Goal: Information Seeking & Learning: Understand process/instructions

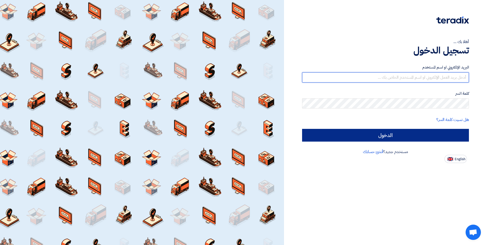
type input "[EMAIL_ADDRESS][PERSON_NAME][DOMAIN_NAME][GEOGRAPHIC_DATA]"
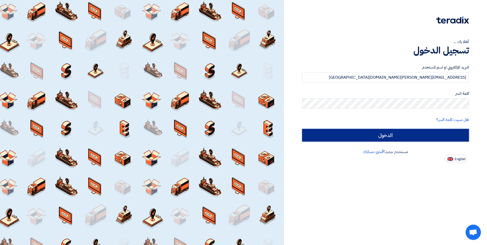
click at [386, 135] on input "الدخول" at bounding box center [385, 135] width 167 height 13
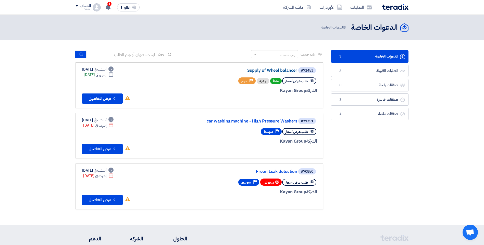
click at [237, 69] on link "Supply of Wheel balancer" at bounding box center [246, 70] width 102 height 5
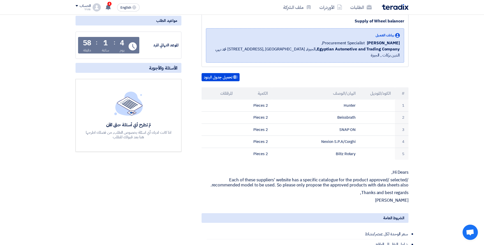
scroll to position [76, 0]
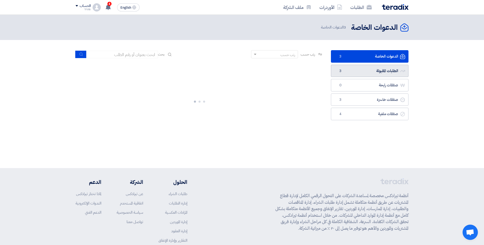
click at [362, 68] on link "الطلبات المقبولة الطلبات المقبولة 3" at bounding box center [369, 71] width 77 height 12
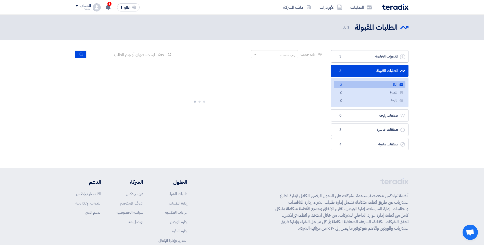
click at [387, 70] on link "الطلبات المقبولة الطلبات المقبولة 3" at bounding box center [369, 71] width 77 height 12
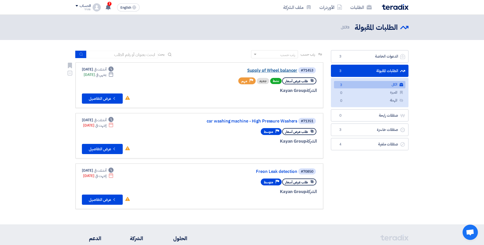
click at [291, 72] on link "Supply of Wheel balancer" at bounding box center [246, 70] width 102 height 5
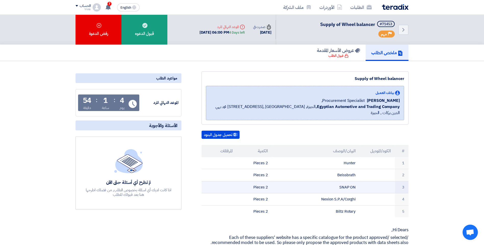
click at [263, 181] on td "2 Pieces" at bounding box center [254, 187] width 35 height 12
click at [276, 182] on td "SNAP ON" at bounding box center [316, 187] width 88 height 12
click at [350, 181] on td "SNAP ON" at bounding box center [316, 187] width 88 height 12
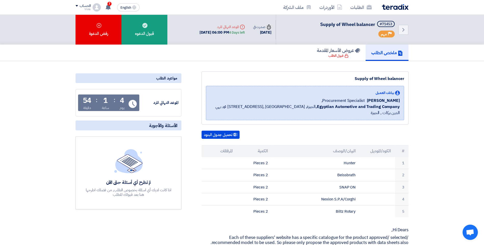
click at [223, 133] on div "تحميل جدول البنود # الكود/الموديل البيان/الوصف الكمية المرفقات 1 Hunter 2 Piece…" at bounding box center [304, 174] width 207 height 87
click at [225, 131] on button "تحميل جدول البنود" at bounding box center [220, 135] width 38 height 8
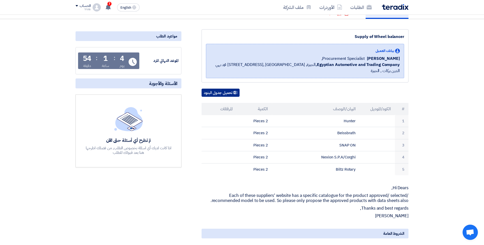
scroll to position [51, 0]
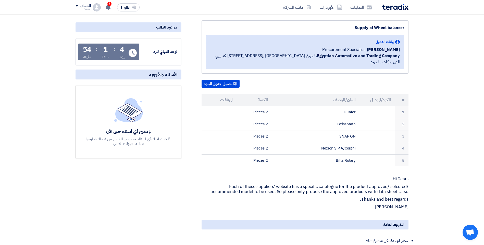
click at [393, 184] on p "Each of these suppliers' website has a specific catalogue for the product appro…" at bounding box center [304, 189] width 207 height 10
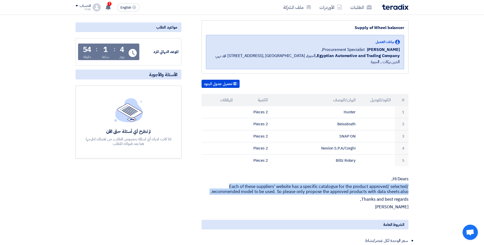
click at [393, 184] on p "Each of these suppliers' website has a specific catalogue for the product appro…" at bounding box center [304, 189] width 207 height 10
copy p "Each of these suppliers' website has a specific catalogue for the product appro…"
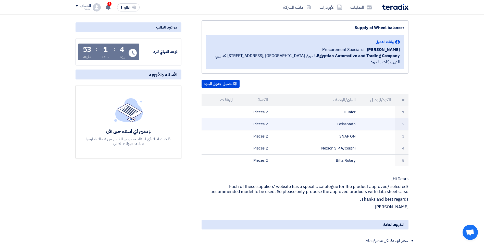
click at [322, 118] on td "Beissbrath" at bounding box center [316, 124] width 88 height 12
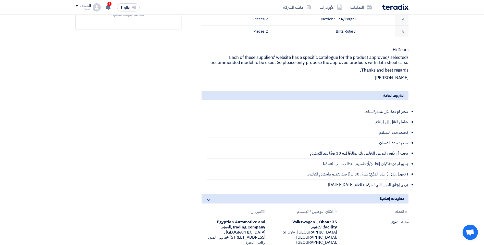
scroll to position [178, 0]
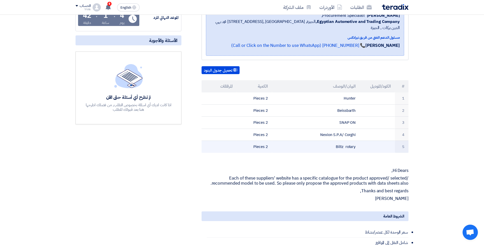
scroll to position [102, 0]
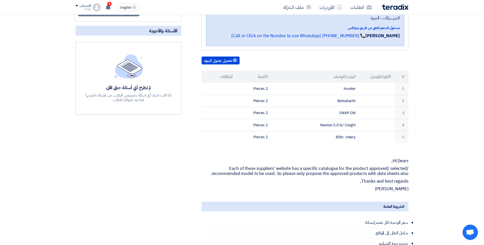
click at [354, 179] on p "Thanks and best regards," at bounding box center [304, 181] width 207 height 5
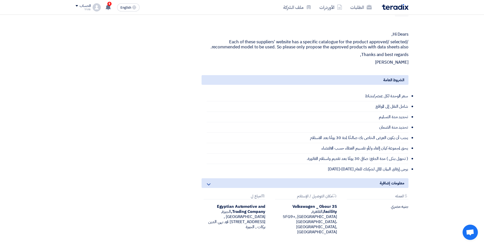
scroll to position [229, 0]
